Goal: Information Seeking & Learning: Learn about a topic

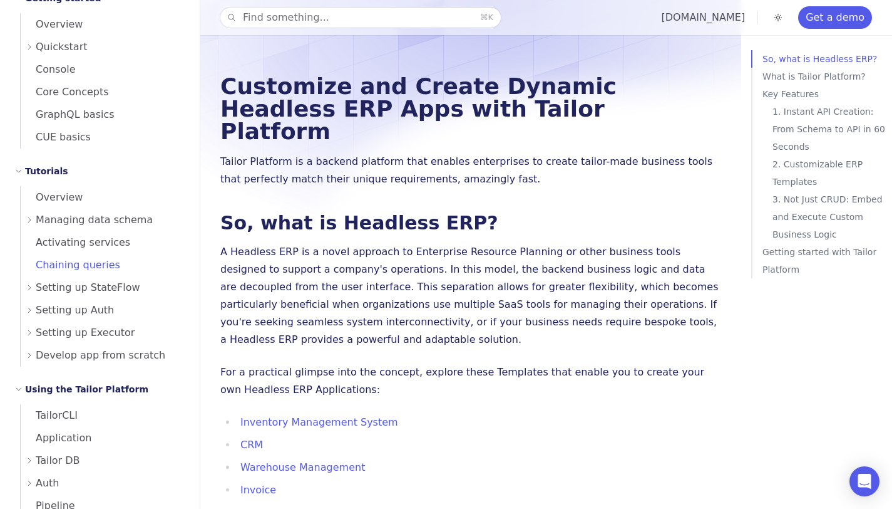
scroll to position [151, 0]
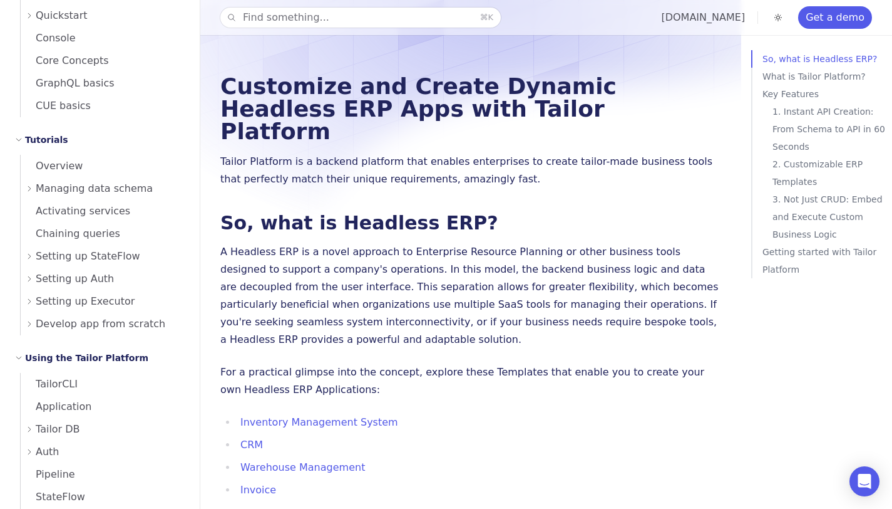
click at [68, 257] on span "Setting up StateFlow" at bounding box center [88, 256] width 105 height 18
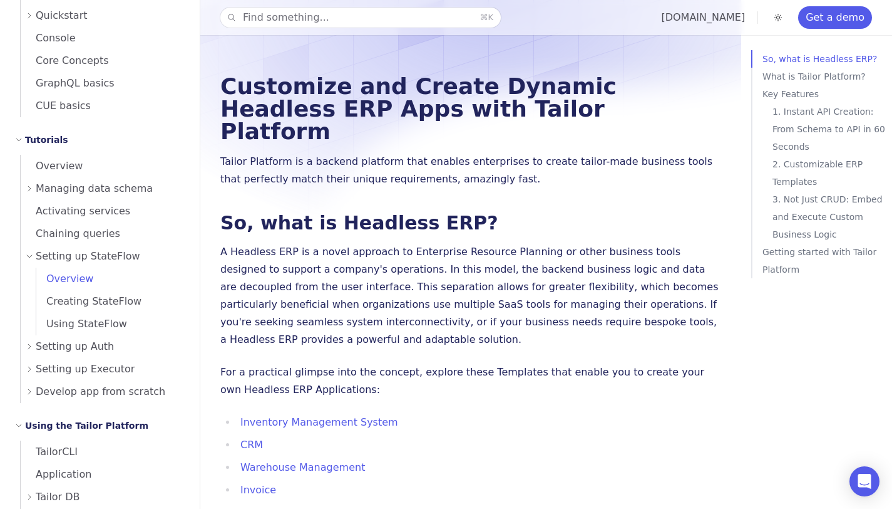
click at [73, 271] on span "Overview" at bounding box center [64, 279] width 57 height 18
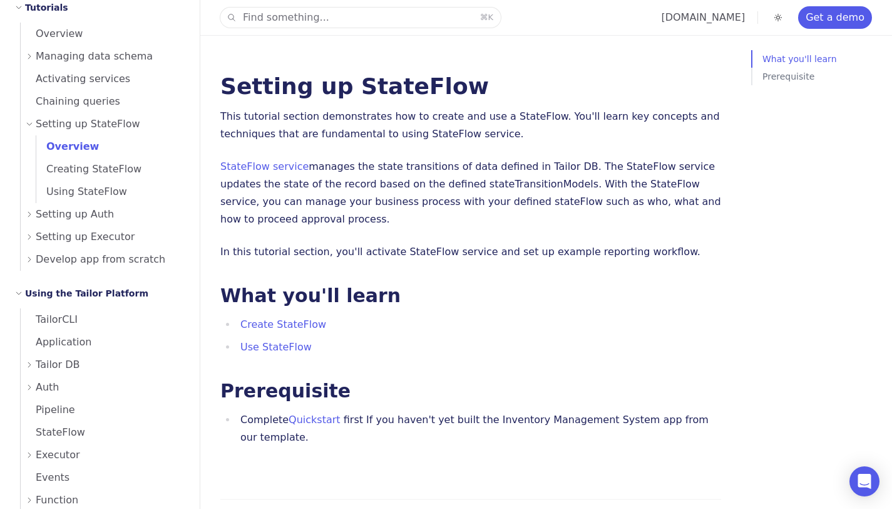
scroll to position [465, 0]
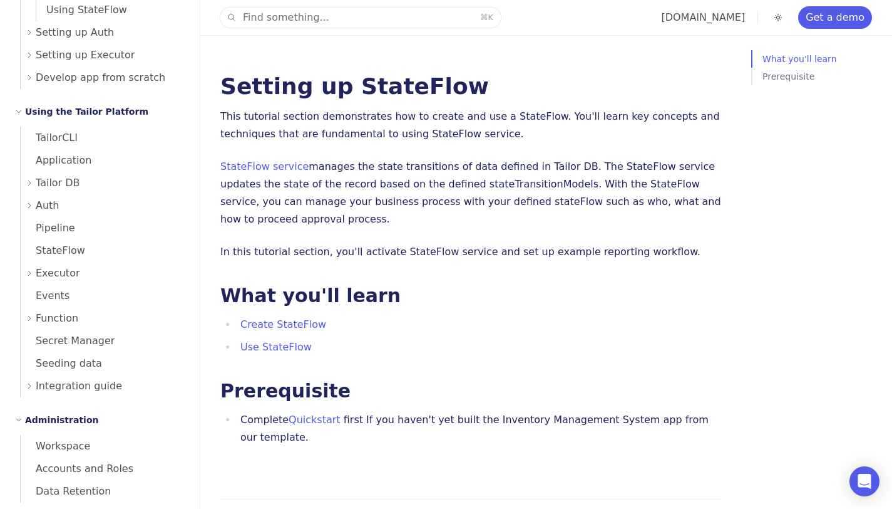
click at [28, 183] on icon at bounding box center [30, 183] width 8 height 8
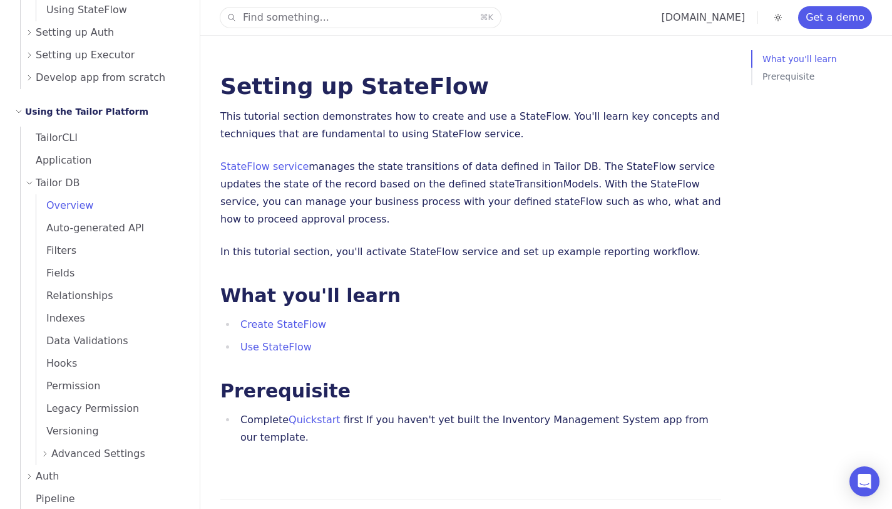
click at [46, 204] on span "Overview" at bounding box center [64, 205] width 57 height 12
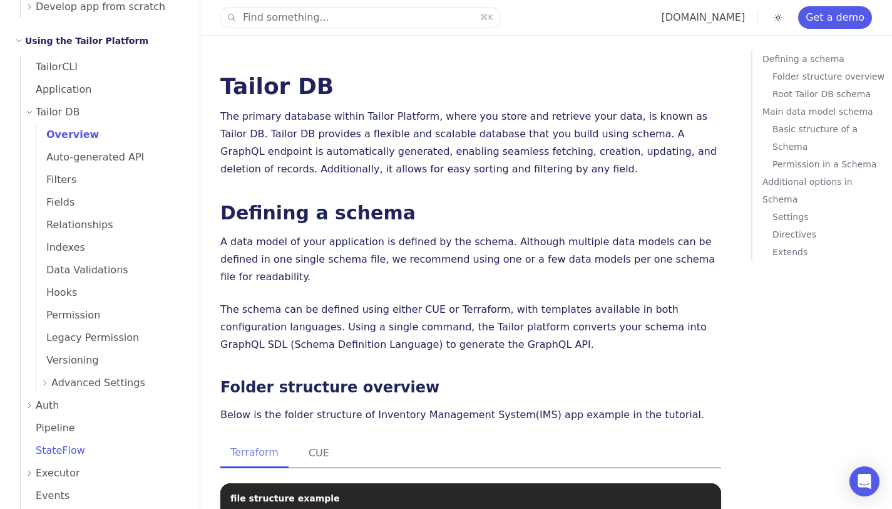
scroll to position [636, 0]
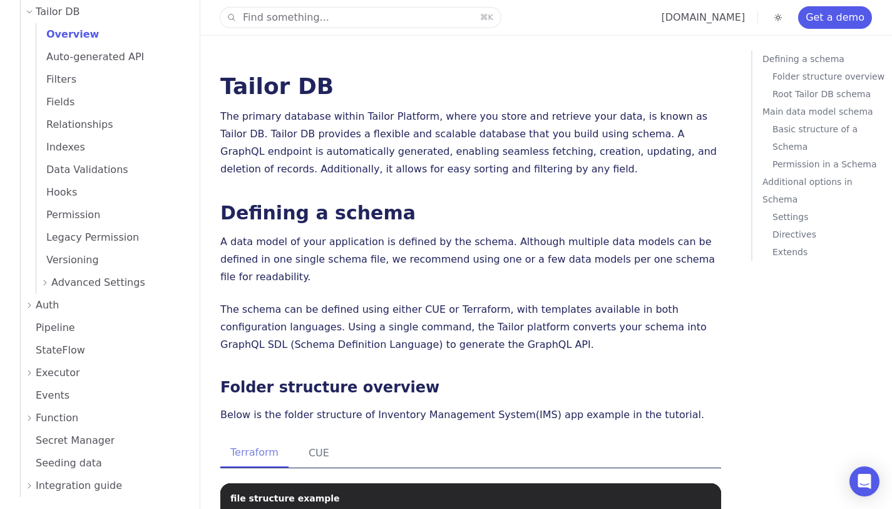
click at [56, 373] on span "Executor" at bounding box center [58, 373] width 44 height 18
click at [69, 418] on span "Event-based trigger" at bounding box center [91, 417] width 110 height 12
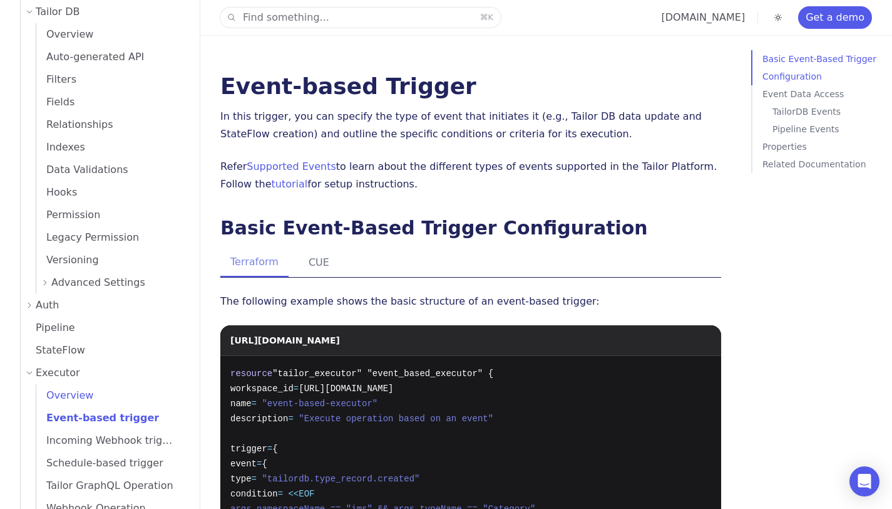
click at [58, 398] on span "Overview" at bounding box center [64, 395] width 57 height 12
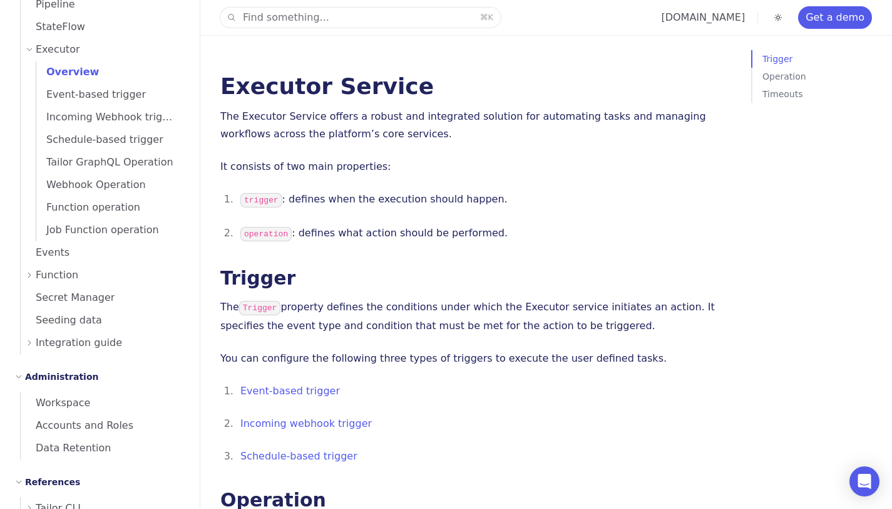
scroll to position [960, 0]
